Goal: Task Accomplishment & Management: Use online tool/utility

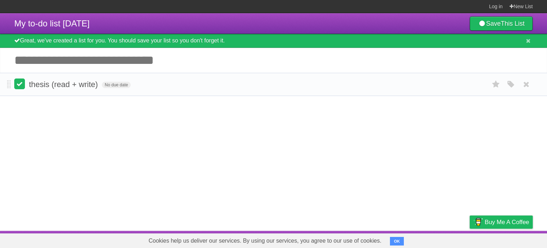
click at [23, 85] on label at bounding box center [19, 83] width 11 height 11
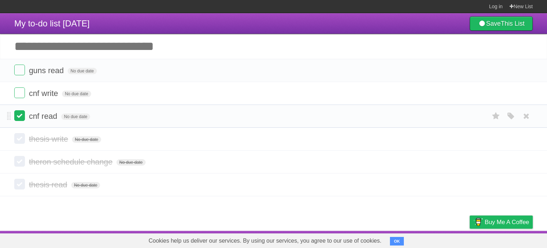
click at [20, 115] on label at bounding box center [19, 115] width 11 height 11
click at [19, 95] on label at bounding box center [19, 92] width 11 height 11
